Goal: Task Accomplishment & Management: Manage account settings

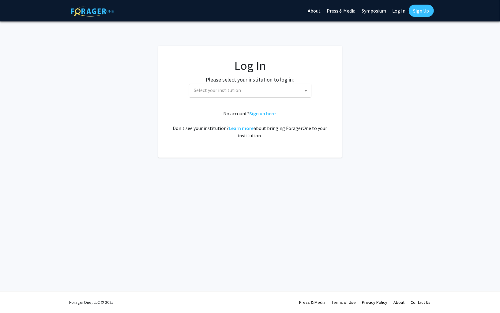
click at [191, 96] on span "Select your institution" at bounding box center [250, 91] width 122 height 14
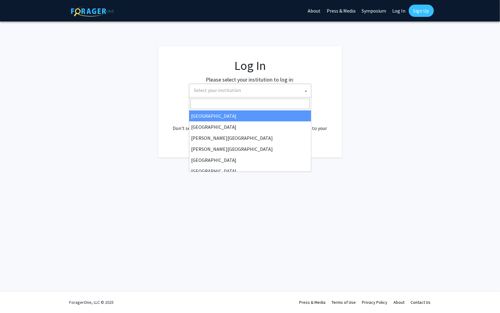
select select "34"
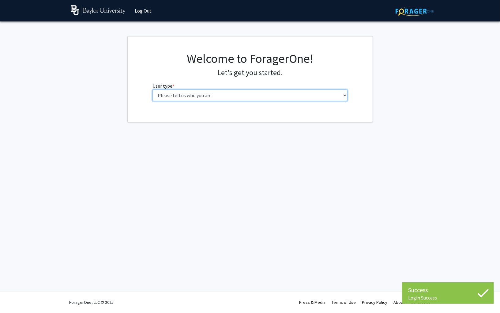
click at [223, 94] on select "Please tell us who you are Undergraduate Student Master's Student Doctoral Cand…" at bounding box center [249, 95] width 195 height 12
select select "1: undergrad"
click at [152, 89] on select "Please tell us who you are Undergraduate Student Master's Student Doctoral Cand…" at bounding box center [249, 95] width 195 height 12
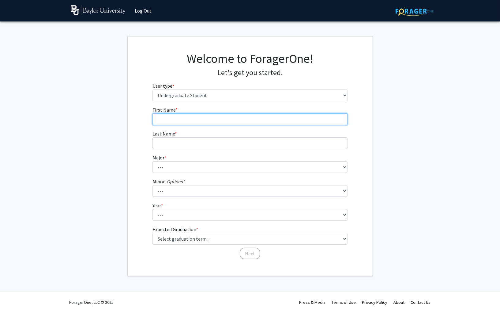
click at [208, 115] on input "First Name * required" at bounding box center [249, 119] width 195 height 12
type input "Bella"
click at [214, 132] on fg-input "Last Name * required" at bounding box center [249, 139] width 195 height 19
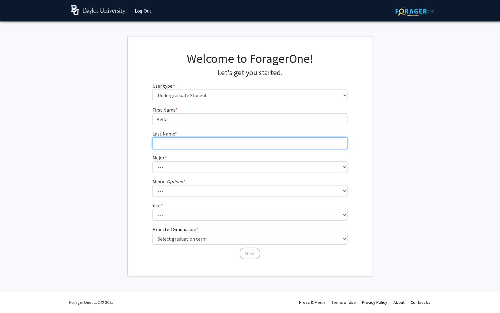
click at [213, 141] on input "Last Name * required" at bounding box center [249, 143] width 195 height 12
type input "[PERSON_NAME]"
click at [167, 155] on fg-select "Major * required --- Accounting American Studies Anthropology Apparel Design & …" at bounding box center [249, 163] width 195 height 19
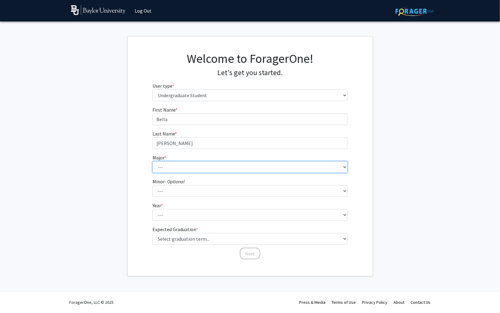
click at [167, 168] on select "--- Accounting American Studies Anthropology Apparel Design & Product Developme…" at bounding box center [249, 167] width 195 height 12
select select "64: 2729"
click at [152, 161] on select "--- Accounting American Studies Anthropology Apparel Design & Product Developme…" at bounding box center [249, 167] width 195 height 12
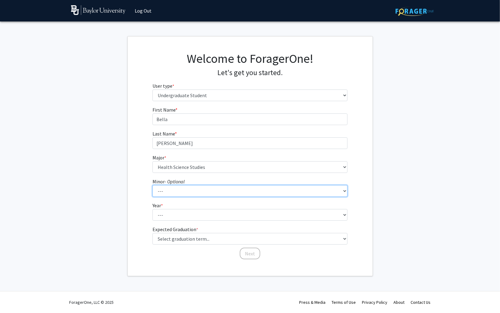
click at [173, 196] on select "--- Advertising American Sign Language American Studies Anthropology Apparel Me…" at bounding box center [249, 191] width 195 height 12
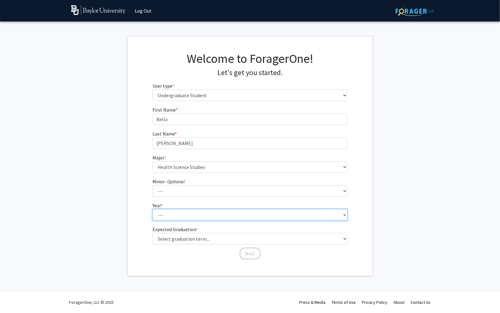
click at [173, 220] on select "--- First-year Sophomore Junior Senior Postbaccalaureate Certificate" at bounding box center [249, 215] width 195 height 12
select select "2: sophomore"
click at [152, 209] on select "--- First-year Sophomore Junior Senior Postbaccalaureate Certificate" at bounding box center [249, 215] width 195 height 12
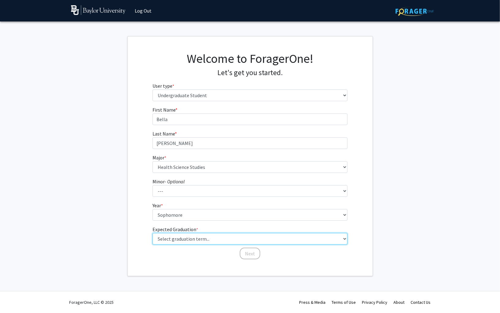
click at [180, 237] on select "Select graduation term... Spring 2025 Summer 2025 Fall 2025 Winter 2025 Spring …" at bounding box center [249, 239] width 195 height 12
select select "13: spring_2028"
click at [152, 233] on select "Select graduation term... Spring 2025 Summer 2025 Fall 2025 Winter 2025 Spring …" at bounding box center [249, 239] width 195 height 12
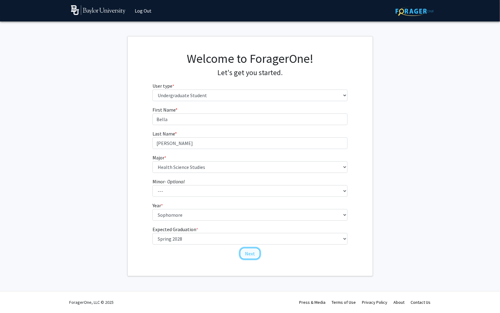
click at [243, 251] on button "Next" at bounding box center [250, 253] width 21 height 12
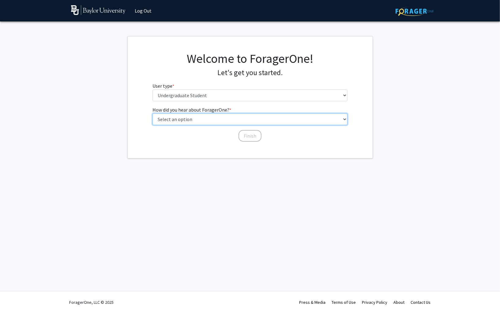
click at [211, 122] on select "Select an option Peer/student recommendation Faculty/staff recommendation Unive…" at bounding box center [249, 119] width 195 height 12
select select "3: university_website"
click at [152, 113] on select "Select an option Peer/student recommendation Faculty/staff recommendation Unive…" at bounding box center [249, 119] width 195 height 12
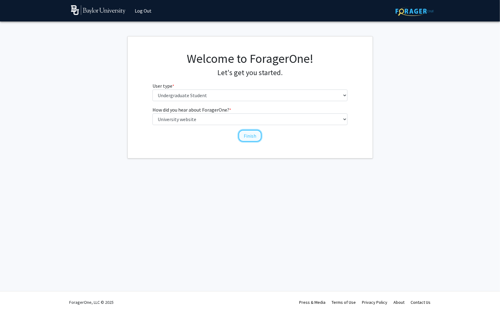
click at [249, 137] on button "Finish" at bounding box center [250, 136] width 23 height 12
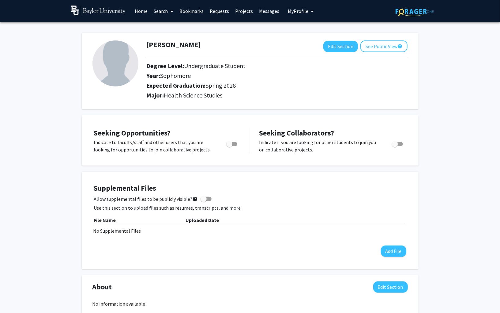
click at [120, 78] on img at bounding box center [115, 63] width 46 height 46
click at [334, 47] on button "Edit Section" at bounding box center [340, 46] width 35 height 11
select select "sophomore"
select select "41: spring_2028"
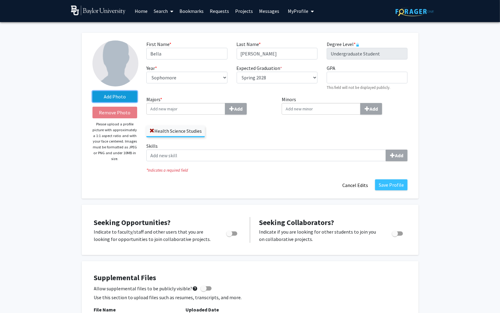
click at [117, 91] on label "Add Photo" at bounding box center [114, 96] width 45 height 11
click at [0, 0] on input "Add Photo" at bounding box center [0, 0] width 0 height 0
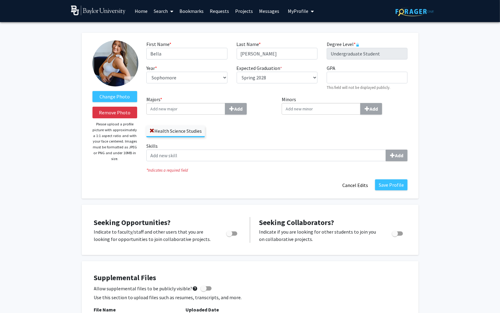
click at [124, 66] on img at bounding box center [115, 63] width 46 height 46
click at [121, 109] on button "Remove Photo" at bounding box center [114, 113] width 45 height 12
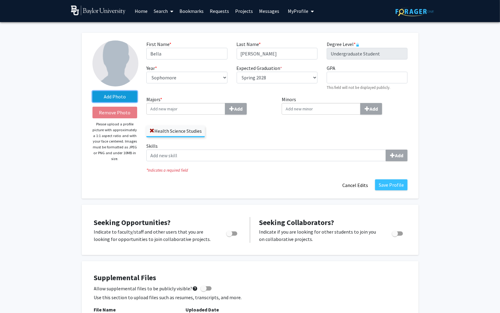
click at [119, 98] on label "Add Photo" at bounding box center [114, 96] width 45 height 11
click at [0, 0] on input "Add Photo" at bounding box center [0, 0] width 0 height 0
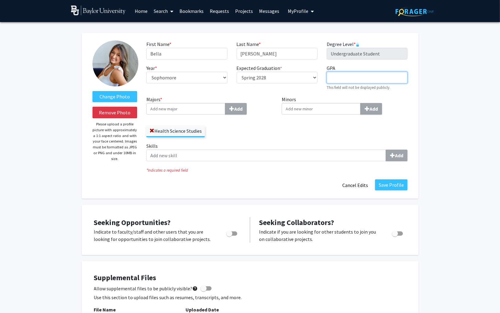
click at [359, 77] on input "GPA required" at bounding box center [367, 78] width 81 height 12
type input "3.84"
click at [313, 144] on label "Skills Add" at bounding box center [276, 151] width 261 height 19
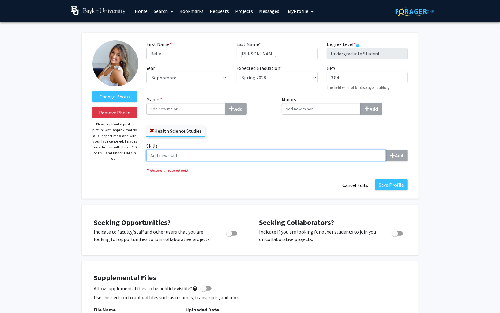
click at [313, 149] on input "Skills Add" at bounding box center [266, 155] width 240 height 12
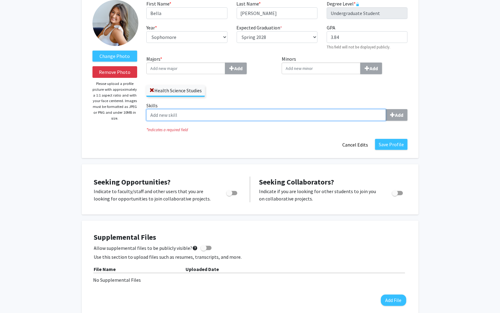
scroll to position [45, 0]
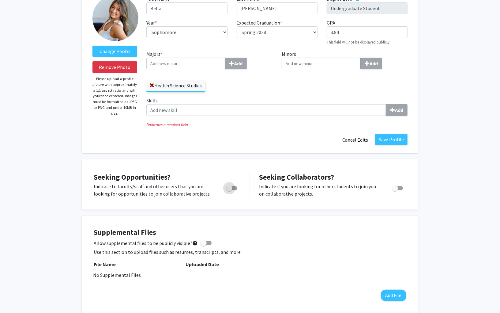
click at [234, 187] on span "Toggle" at bounding box center [231, 188] width 11 height 4
click at [229, 190] on input "Are you actively seeking opportunities?" at bounding box center [229, 190] width 0 height 0
checkbox input "true"
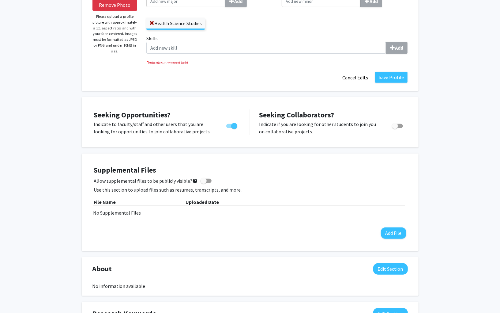
scroll to position [108, 0]
click at [206, 179] on span at bounding box center [206, 180] width 11 height 4
click at [204, 182] on input "Allow supplemental files to be publicly visible? help" at bounding box center [203, 182] width 0 height 0
checkbox input "true"
click at [402, 234] on button "Add File" at bounding box center [393, 232] width 25 height 11
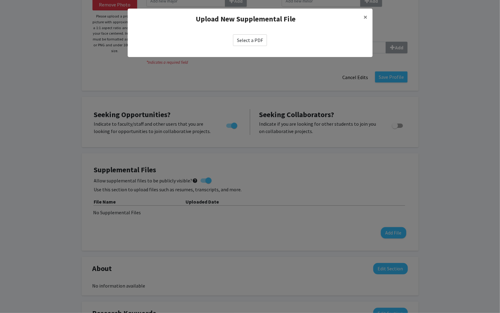
click at [247, 40] on label "Select a PDF" at bounding box center [250, 40] width 34 height 12
click at [0, 0] on input "Select a PDF" at bounding box center [0, 0] width 0 height 0
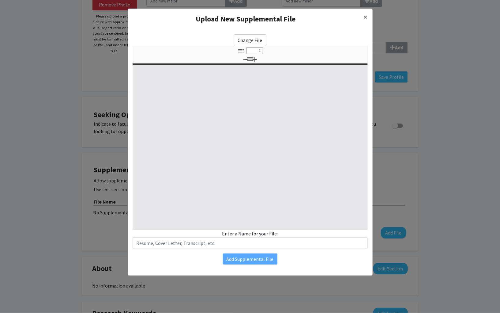
select select "custom"
type input "0"
select select "custom"
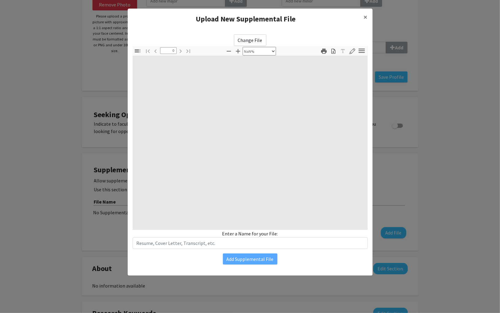
type input "1"
select select "auto"
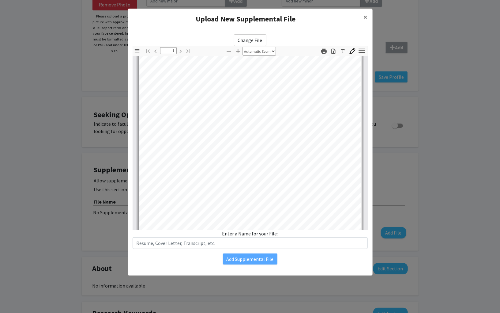
scroll to position [0, 0]
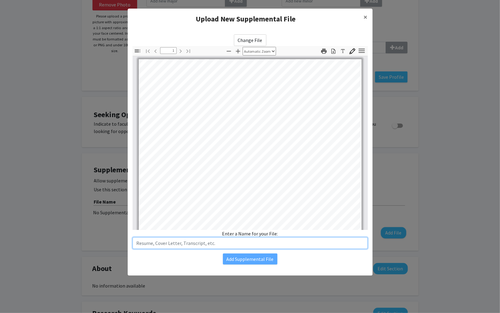
click at [250, 243] on input "text" at bounding box center [250, 243] width 235 height 12
type input "Bella Piland Student Resume"
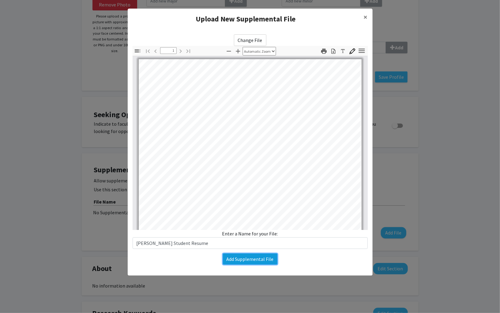
click at [251, 257] on button "Add Supplemental File" at bounding box center [250, 258] width 54 height 11
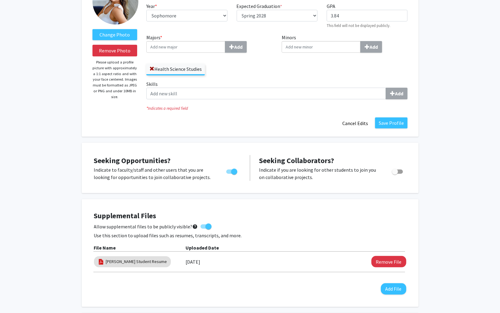
scroll to position [361, 0]
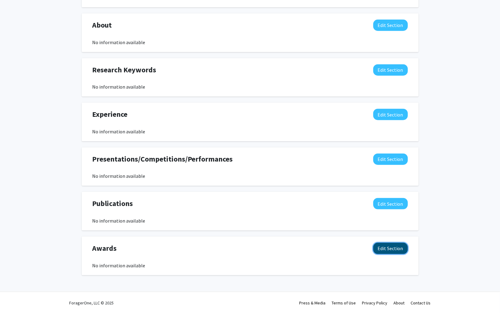
click at [397, 243] on button "Edit Section" at bounding box center [390, 247] width 35 height 11
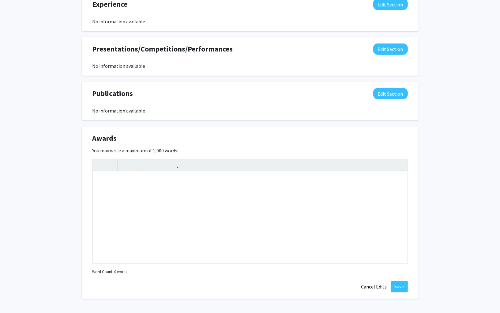
scroll to position [472, 0]
click at [206, 193] on div "Note to users with screen readers: Please deactivate our accessibility plugin f…" at bounding box center [250, 217] width 315 height 92
click at [121, 178] on div "Deans List 2024 and 2025 Spring Semester" at bounding box center [250, 217] width 315 height 92
click at [184, 182] on div "Deans List Fall 2024 and 2025 Spring Semester" at bounding box center [250, 217] width 315 height 92
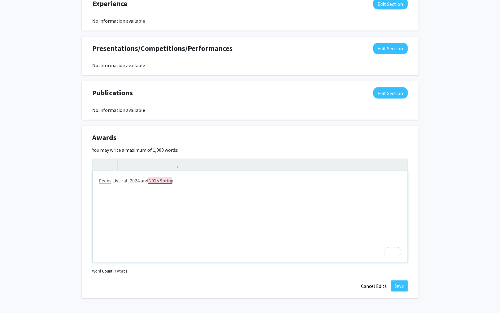
click at [165, 180] on div "Deans List Fall 2024 and 2025 Spring" at bounding box center [250, 217] width 315 height 92
click at [149, 178] on div "Deans List Fall 2024 and 2025" at bounding box center [250, 217] width 315 height 92
type textarea "Deans List Fall 2024 and Spring 2025"
click at [300, 187] on div "Dean's List Fall 2024 and Spring 2025" at bounding box center [250, 217] width 315 height 92
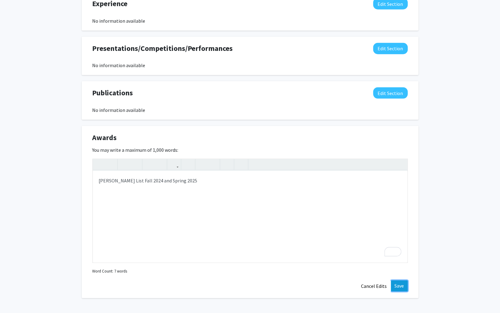
click at [399, 280] on button "Save" at bounding box center [399, 285] width 17 height 11
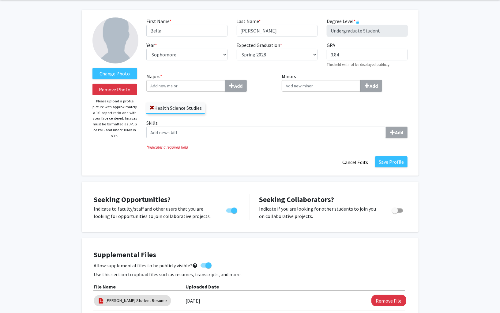
scroll to position [0, 0]
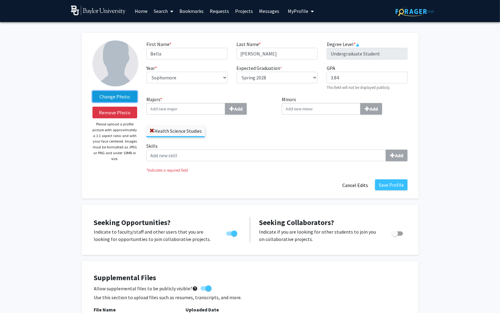
click at [119, 94] on label "Change Photo" at bounding box center [114, 96] width 45 height 11
click at [0, 0] on input "Change Photo" at bounding box center [0, 0] width 0 height 0
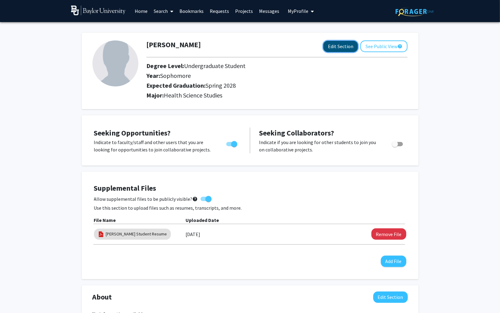
click at [342, 42] on button "Edit Section" at bounding box center [340, 46] width 35 height 11
select select "sophomore"
select select "41: spring_2028"
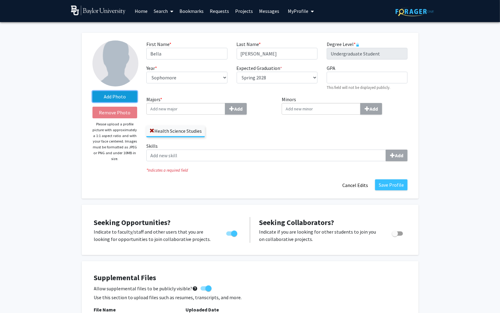
click at [130, 101] on label "Add Photo" at bounding box center [114, 96] width 45 height 11
click at [0, 0] on input "Add Photo" at bounding box center [0, 0] width 0 height 0
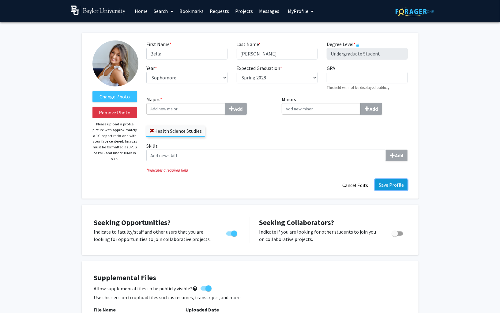
click at [394, 187] on button "Save Profile" at bounding box center [391, 184] width 32 height 11
